Goal: Information Seeking & Learning: Learn about a topic

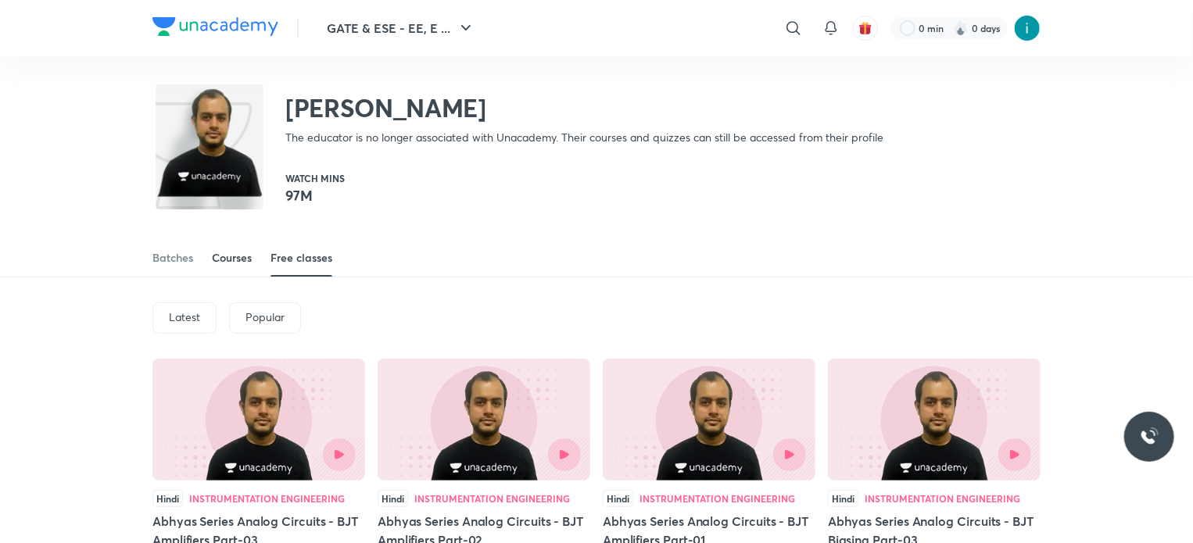
click at [225, 267] on link "Courses" at bounding box center [232, 258] width 40 height 38
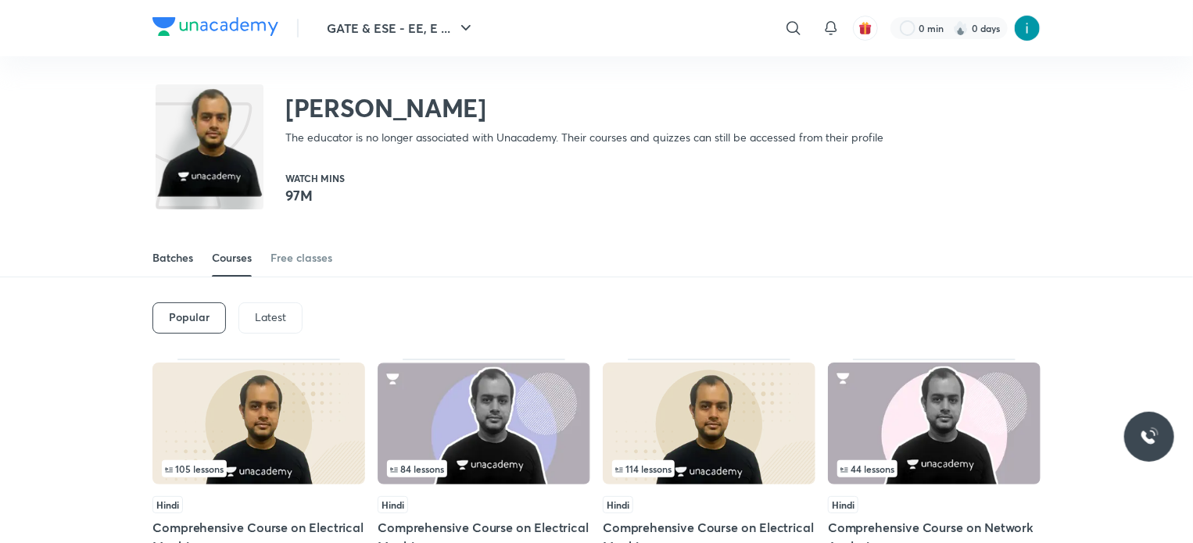
click at [169, 258] on div "Batches" at bounding box center [172, 258] width 41 height 16
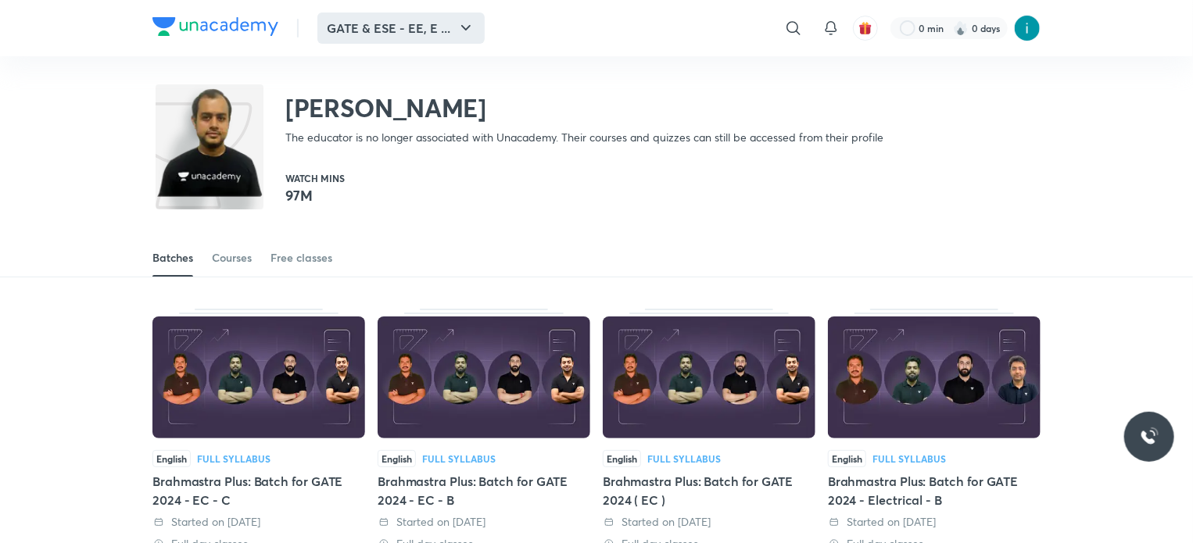
click at [467, 30] on icon "button" at bounding box center [465, 28] width 19 height 19
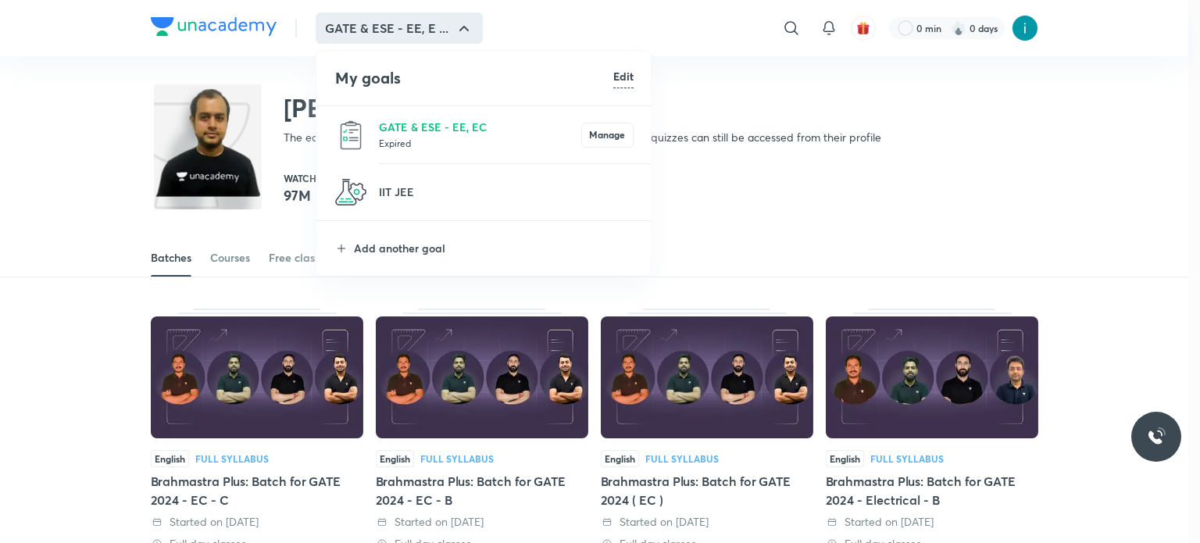
click at [769, 206] on div at bounding box center [600, 271] width 1200 height 543
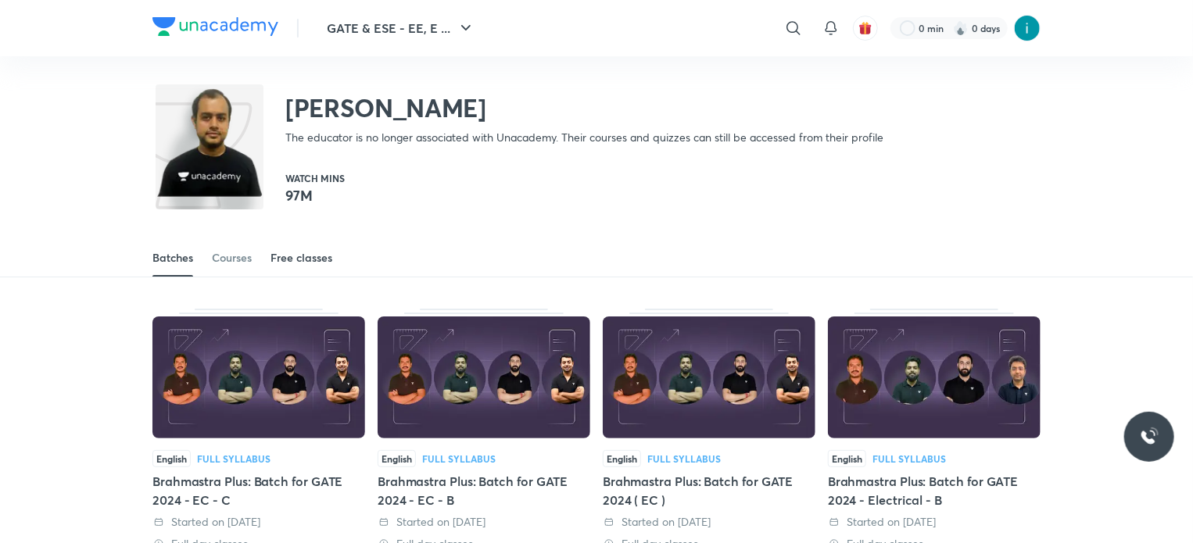
click at [322, 252] on div "Free classes" at bounding box center [301, 258] width 62 height 16
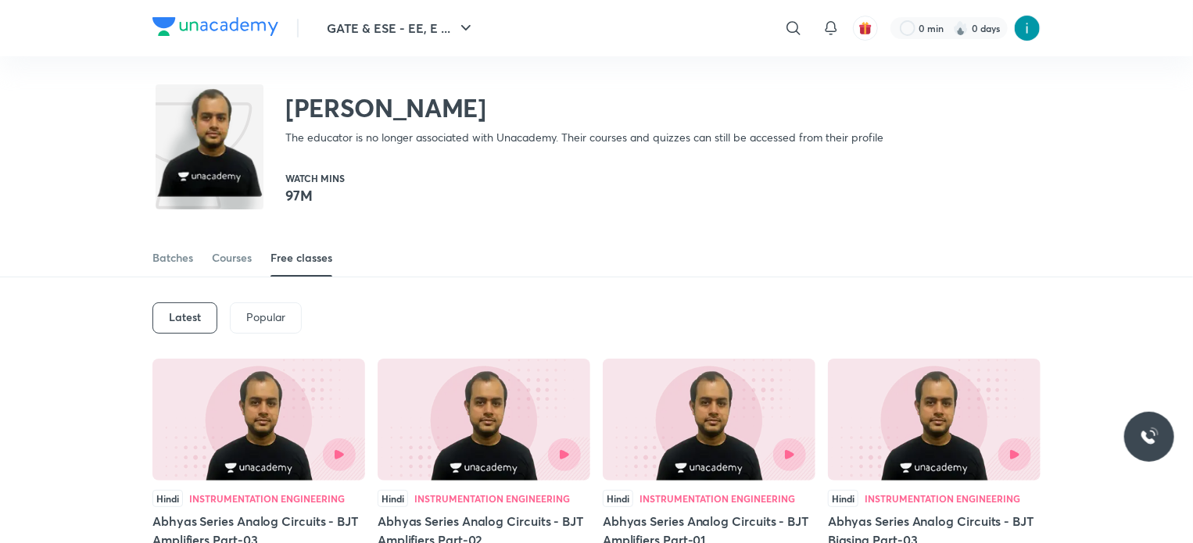
click at [259, 327] on div "Popular" at bounding box center [266, 317] width 72 height 31
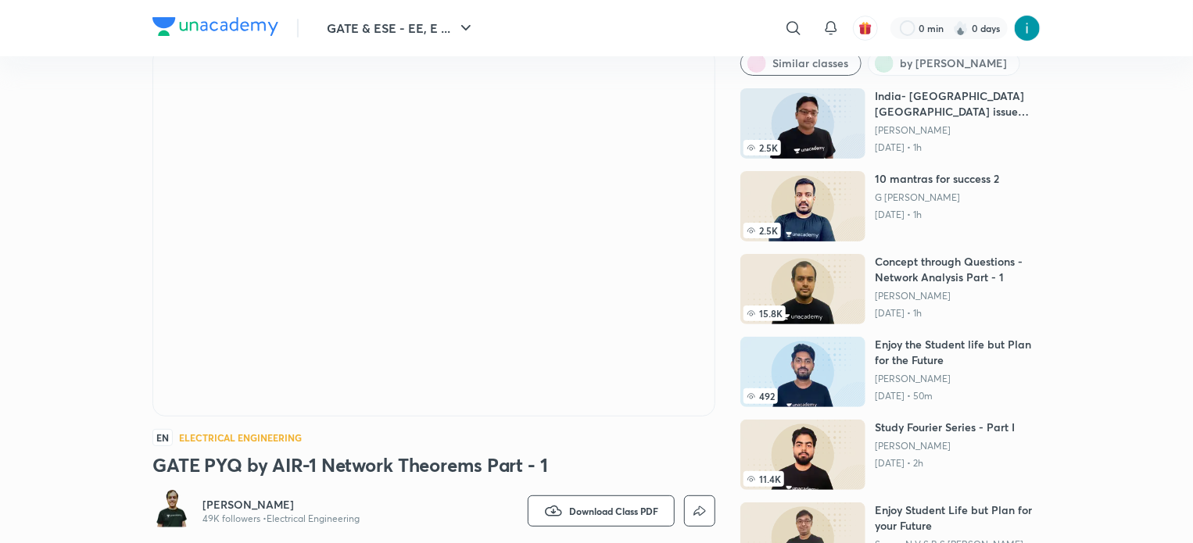
scroll to position [73, 0]
